Goal: Information Seeking & Learning: Learn about a topic

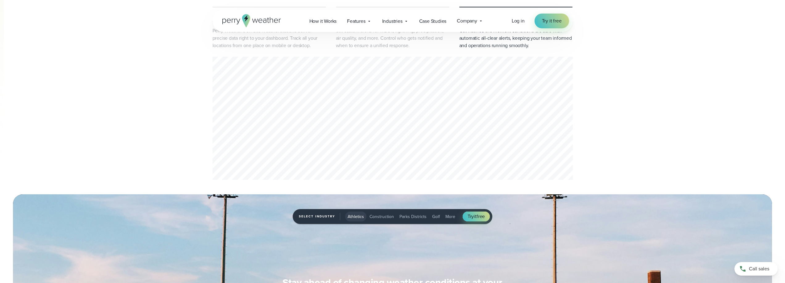
scroll to position [370, 0]
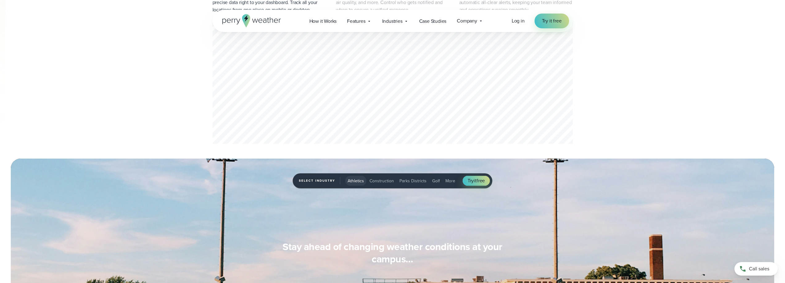
click at [422, 80] on div "1 of 3" at bounding box center [392, 83] width 360 height 125
click at [435, 180] on span "Golf" at bounding box center [436, 181] width 8 height 6
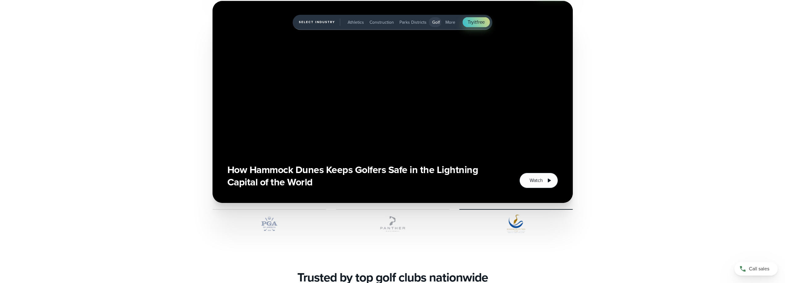
scroll to position [1542, 0]
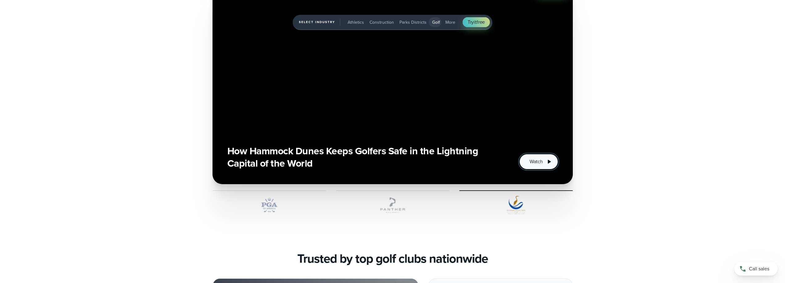
click at [534, 159] on span "Watch" at bounding box center [535, 161] width 13 height 7
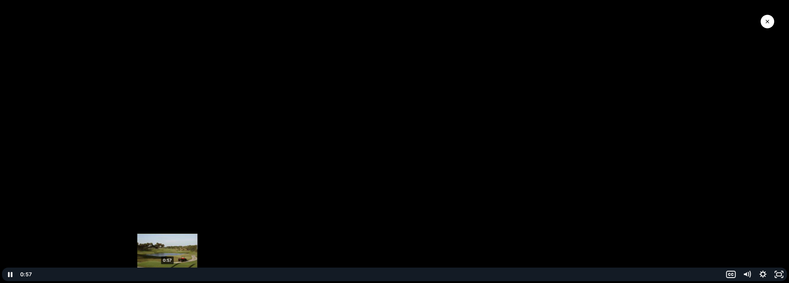
click at [167, 274] on div "0:57" at bounding box center [378, 275] width 682 height 14
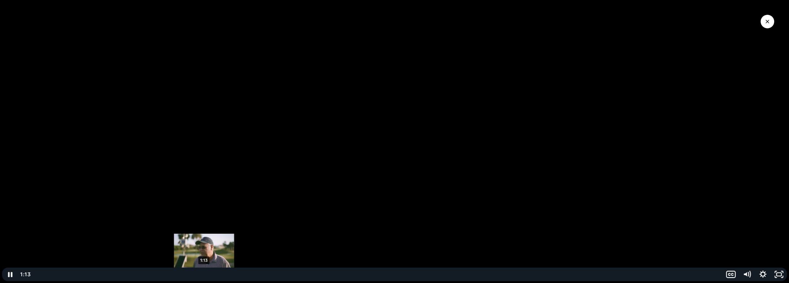
click at [204, 275] on div "1:13" at bounding box center [378, 275] width 682 height 14
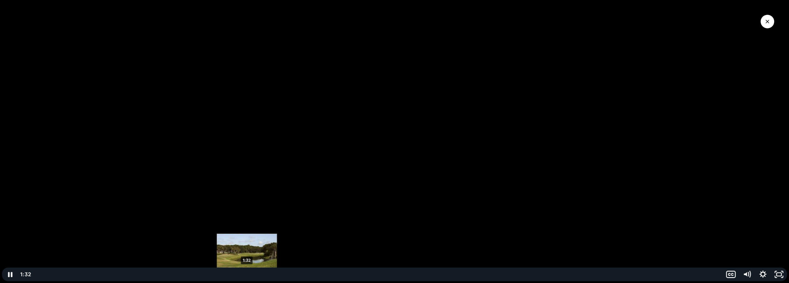
click at [247, 275] on div "1:32" at bounding box center [378, 275] width 682 height 14
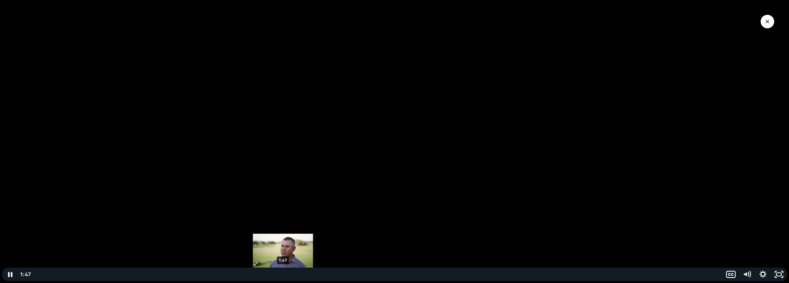
click at [283, 273] on div "1:47" at bounding box center [378, 275] width 682 height 14
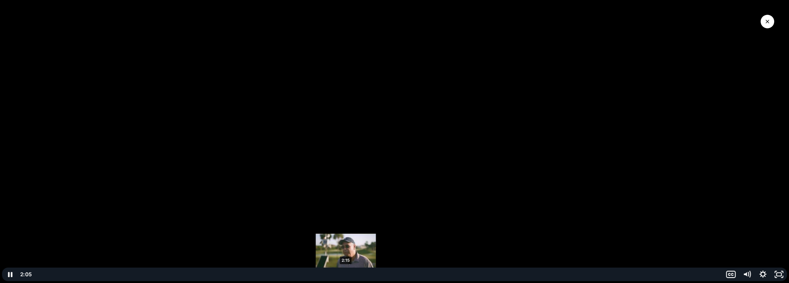
click at [346, 273] on div "2:15" at bounding box center [378, 275] width 682 height 14
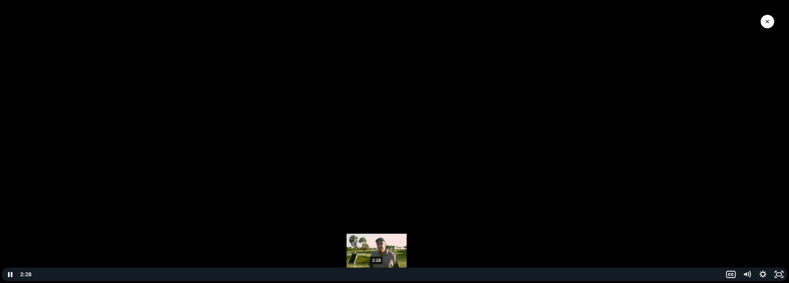
click at [377, 274] on div "2:28" at bounding box center [378, 275] width 682 height 14
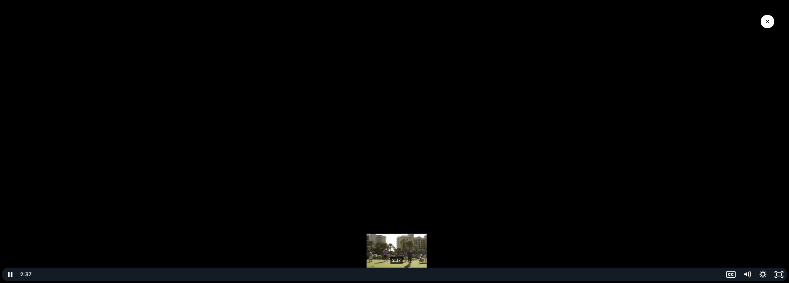
click at [397, 273] on div "2:37" at bounding box center [378, 275] width 682 height 14
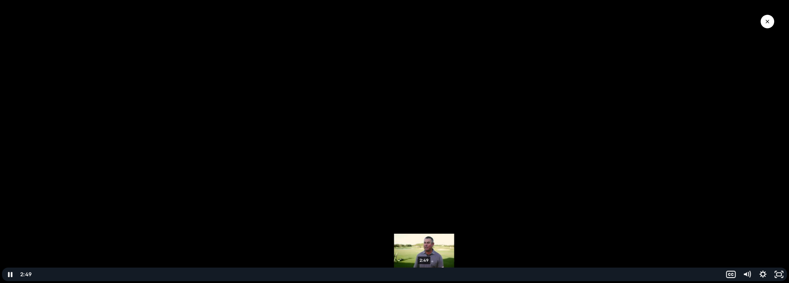
click at [424, 274] on div "2:49" at bounding box center [378, 275] width 682 height 14
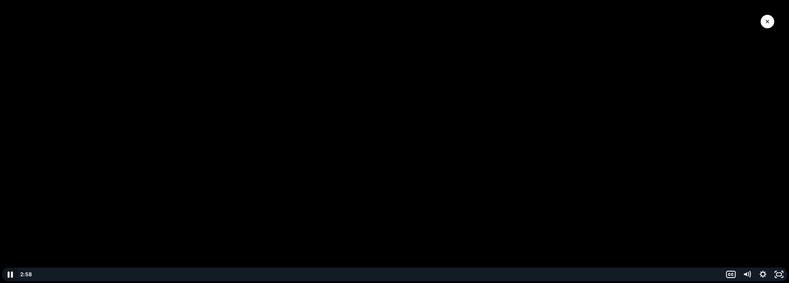
click at [9, 275] on icon "Pause" at bounding box center [10, 275] width 5 height 6
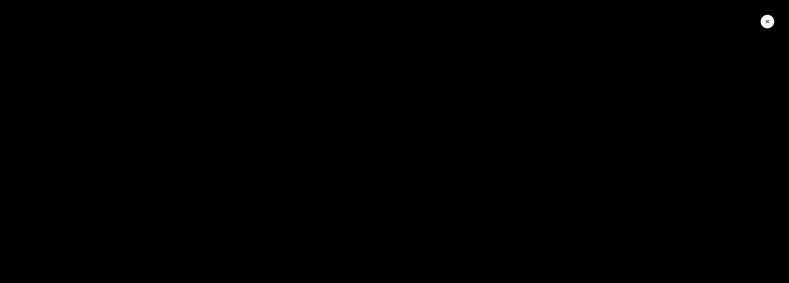
click at [770, 18] on button "Close Video" at bounding box center [768, 22] width 14 height 14
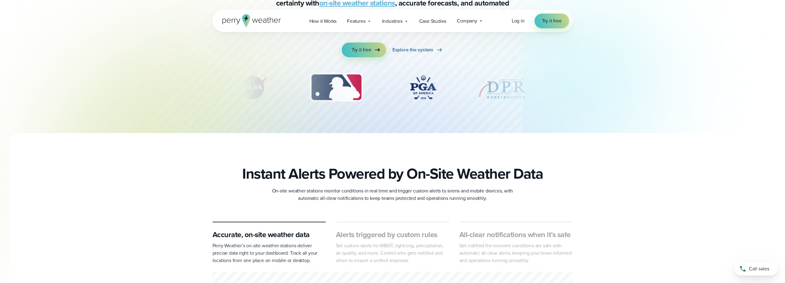
scroll to position [0, 0]
